Goal: Task Accomplishment & Management: Use online tool/utility

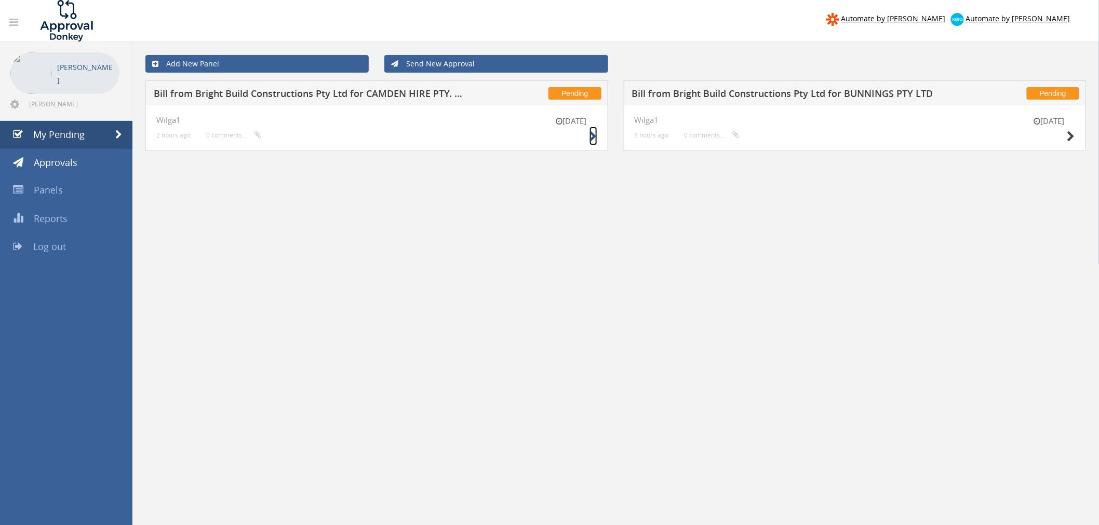
click at [590, 138] on icon at bounding box center [593, 136] width 8 height 11
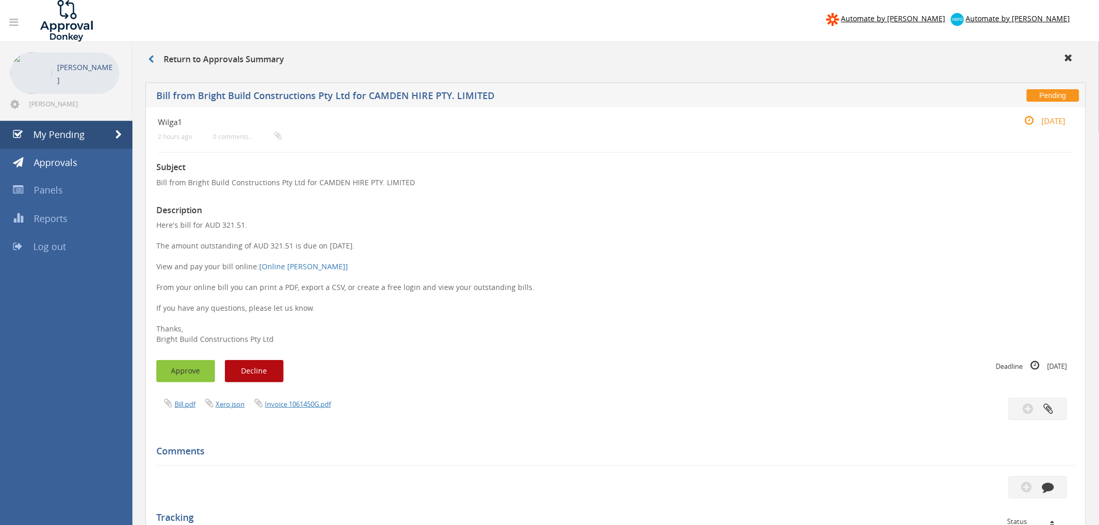
click at [179, 368] on button "Approve" at bounding box center [185, 371] width 59 height 22
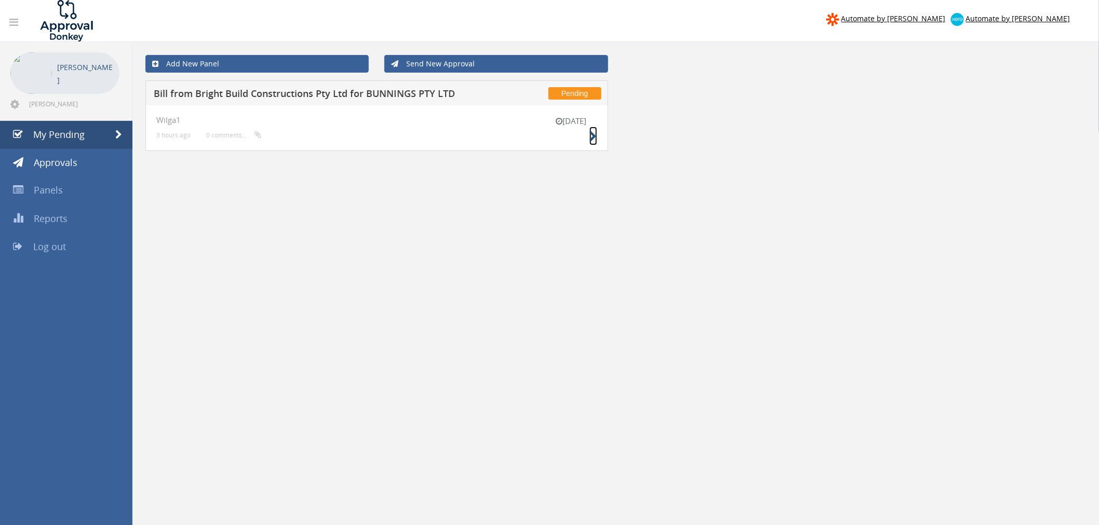
click at [591, 135] on icon at bounding box center [593, 136] width 8 height 11
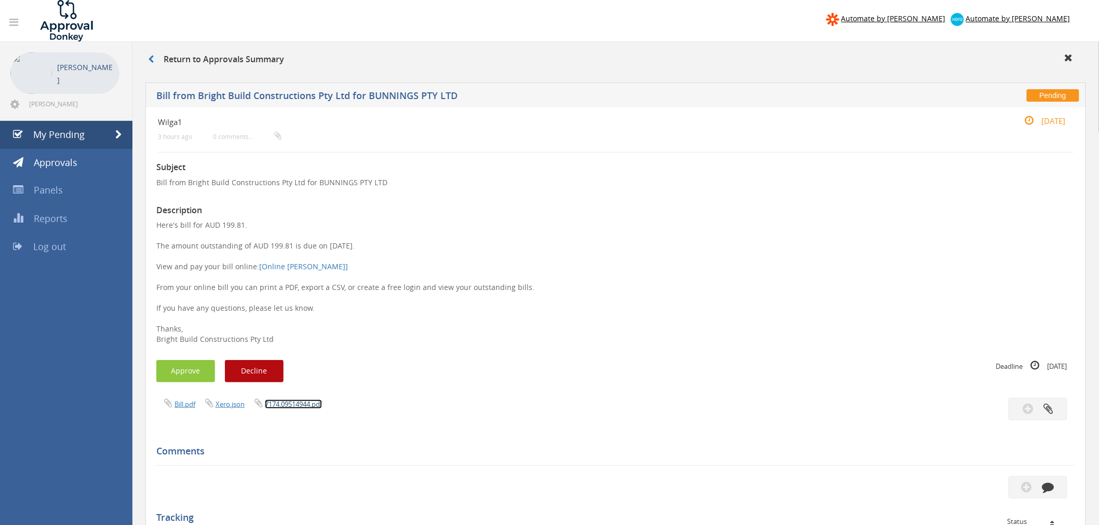
click at [297, 406] on link "7174.09514944.pdf" at bounding box center [293, 404] width 57 height 9
click at [200, 374] on button "Approve" at bounding box center [185, 371] width 59 height 22
